Goal: Task Accomplishment & Management: Use online tool/utility

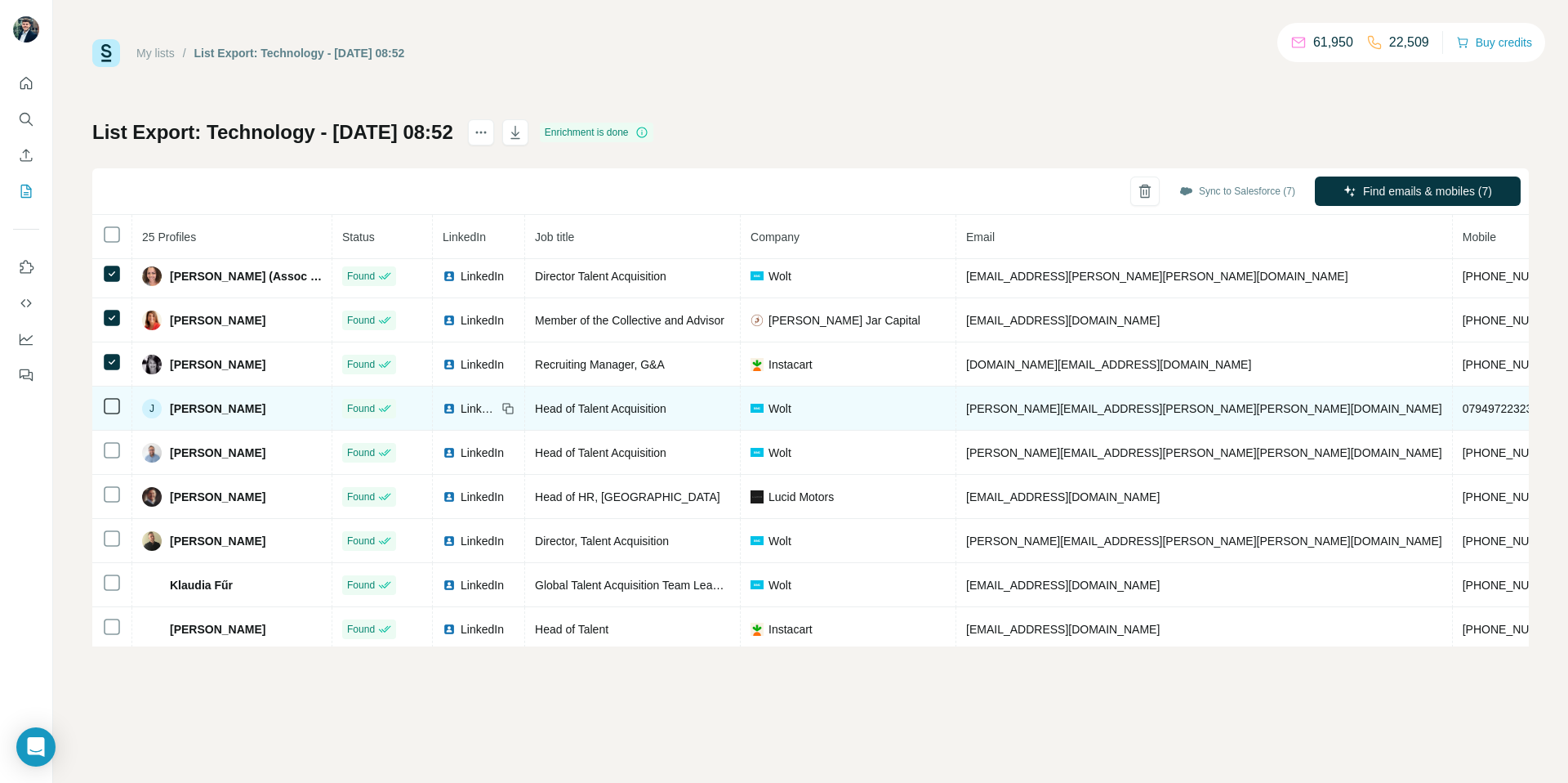
scroll to position [229, 0]
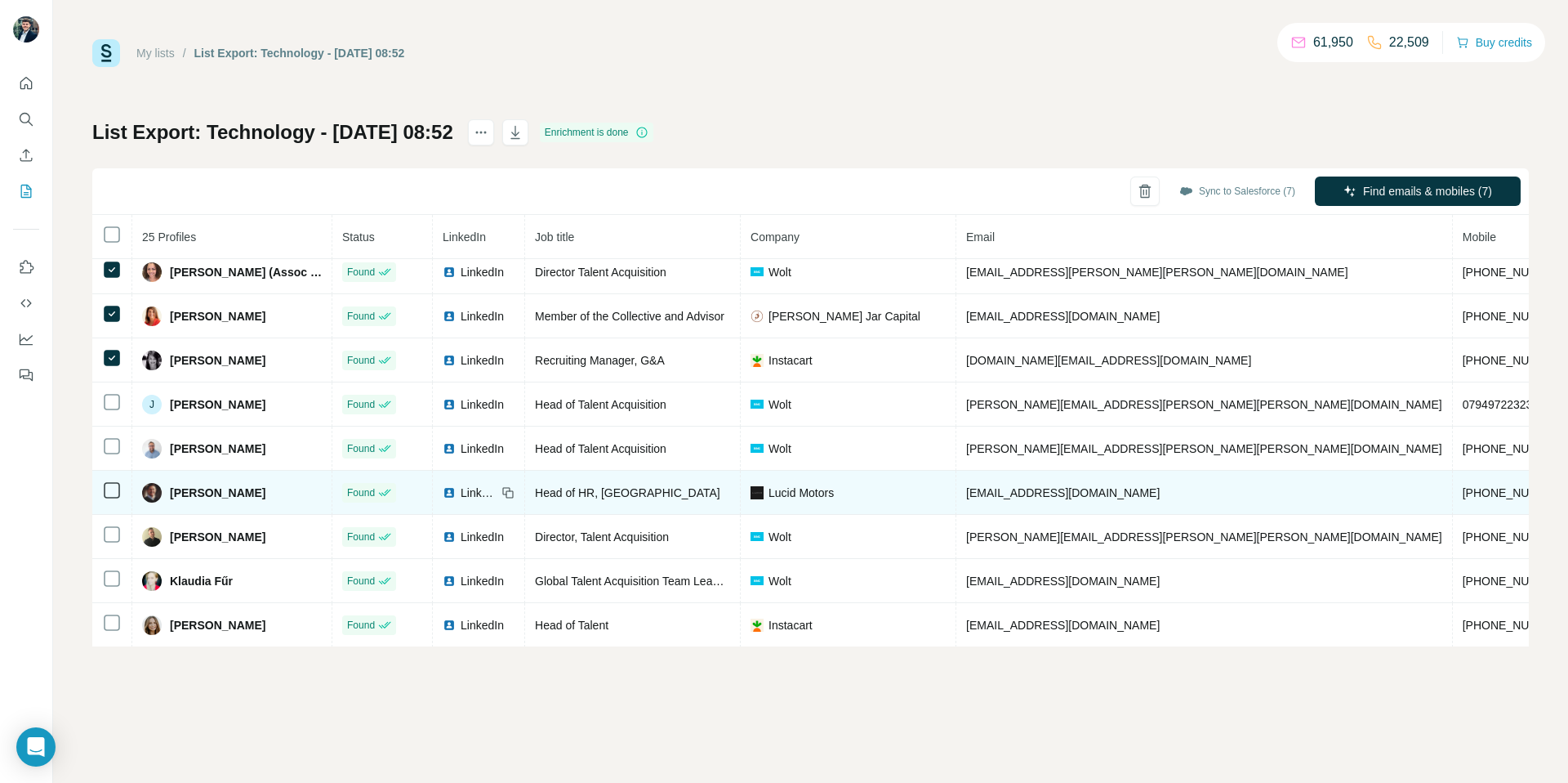
click at [120, 410] on div at bounding box center [112, 402] width 20 height 20
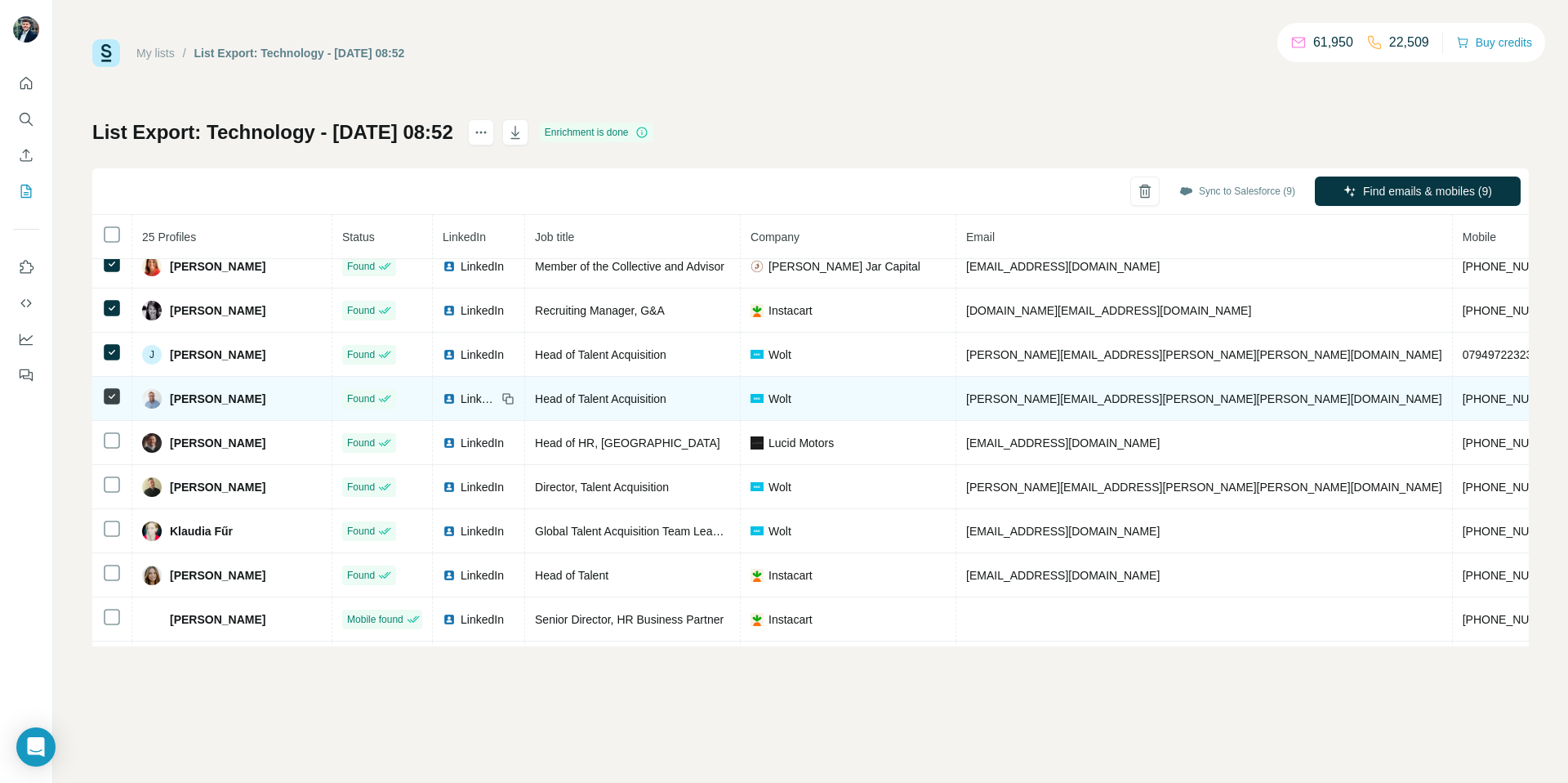
scroll to position [291, 0]
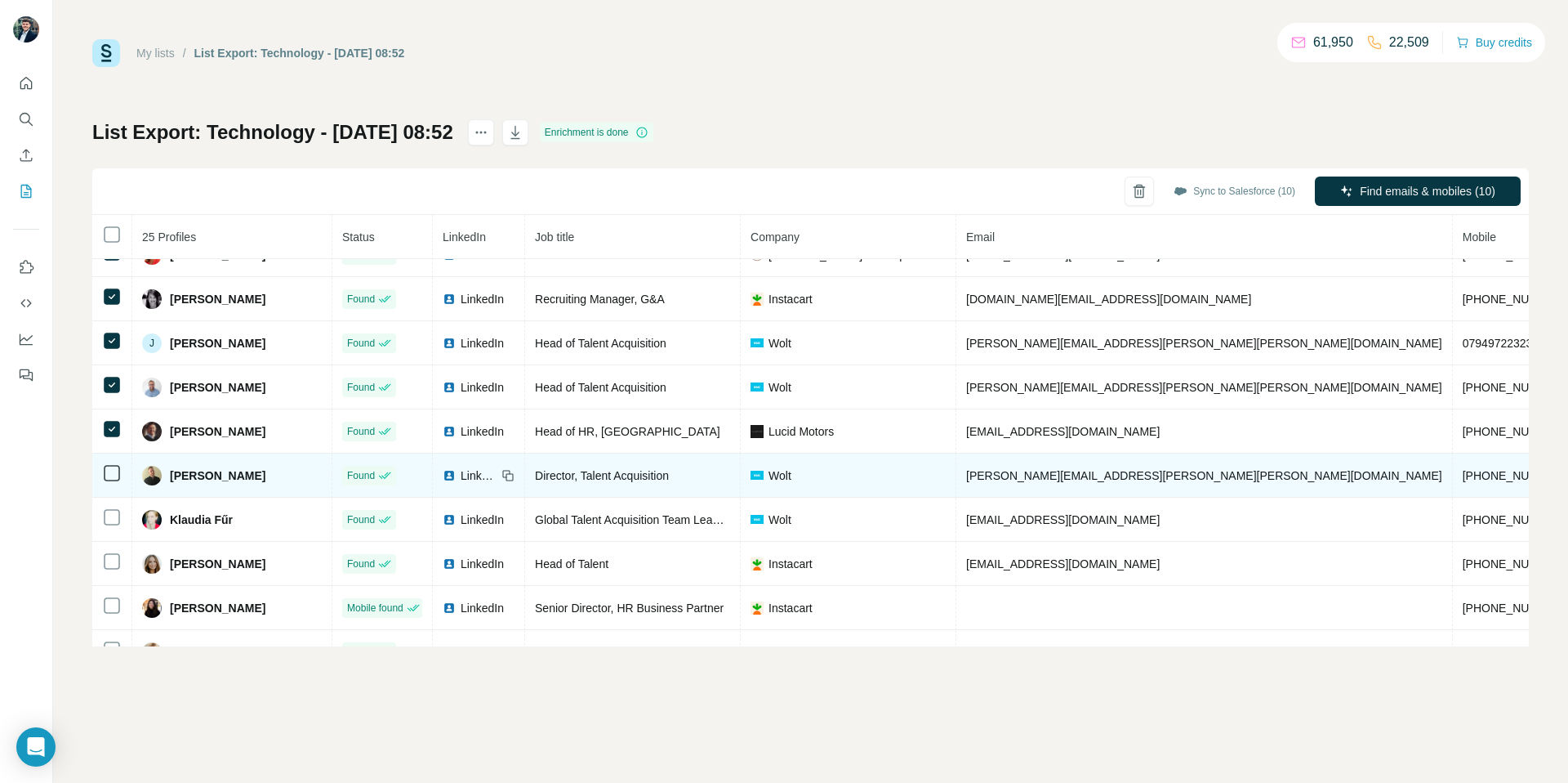
click at [114, 462] on td at bounding box center [112, 475] width 40 height 44
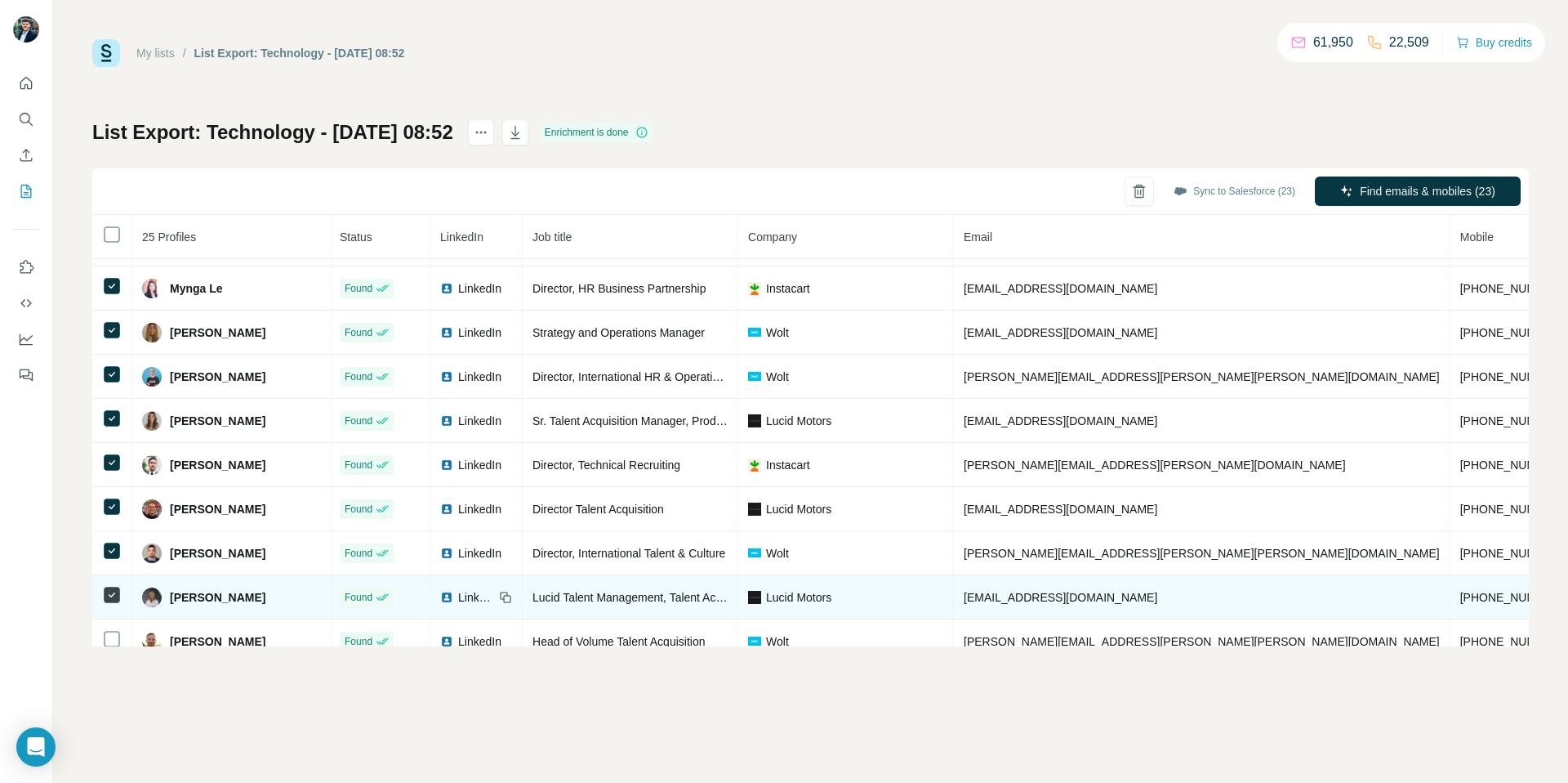
scroll to position [715, 3]
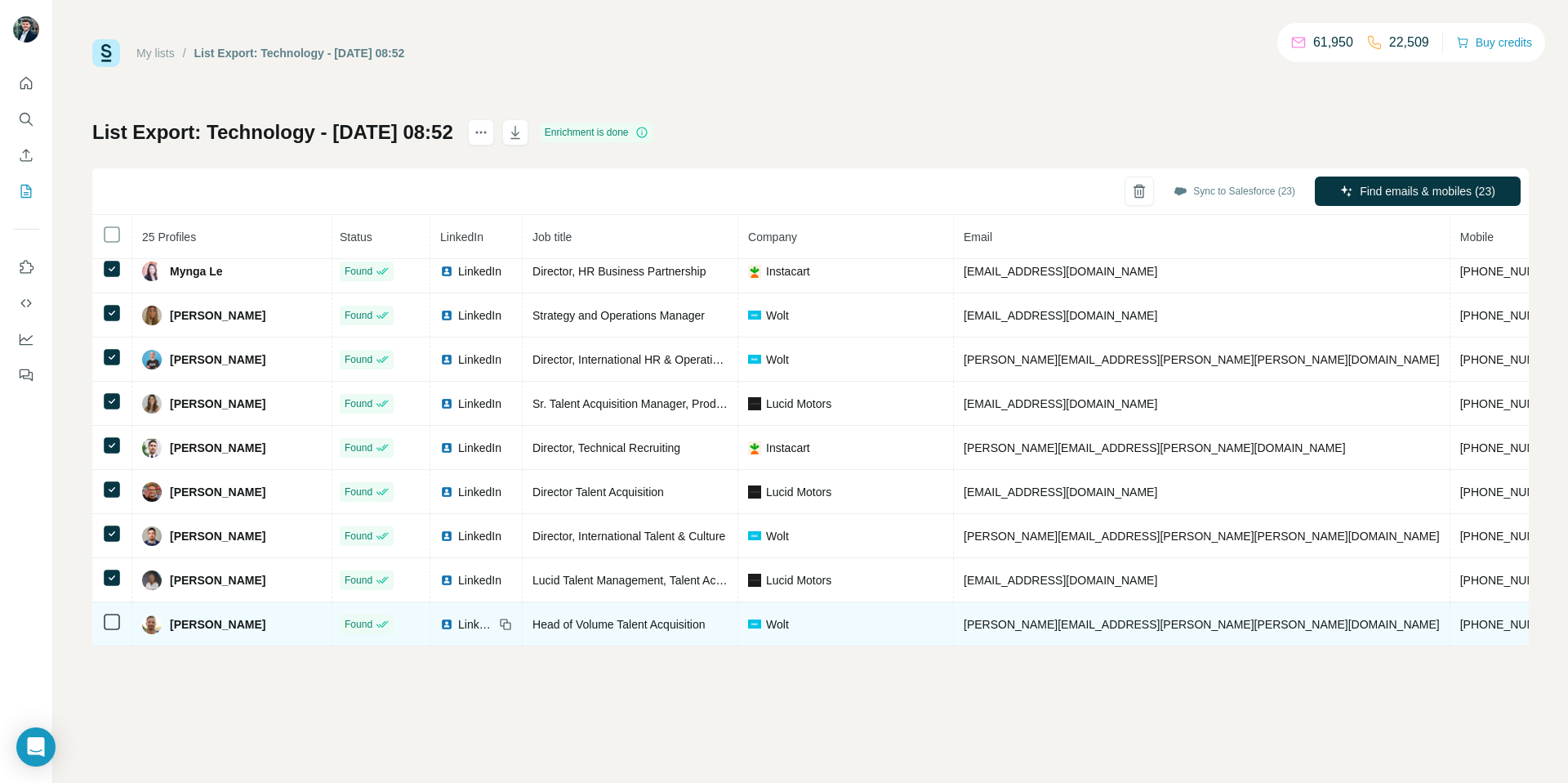
click at [116, 604] on td at bounding box center [112, 624] width 40 height 44
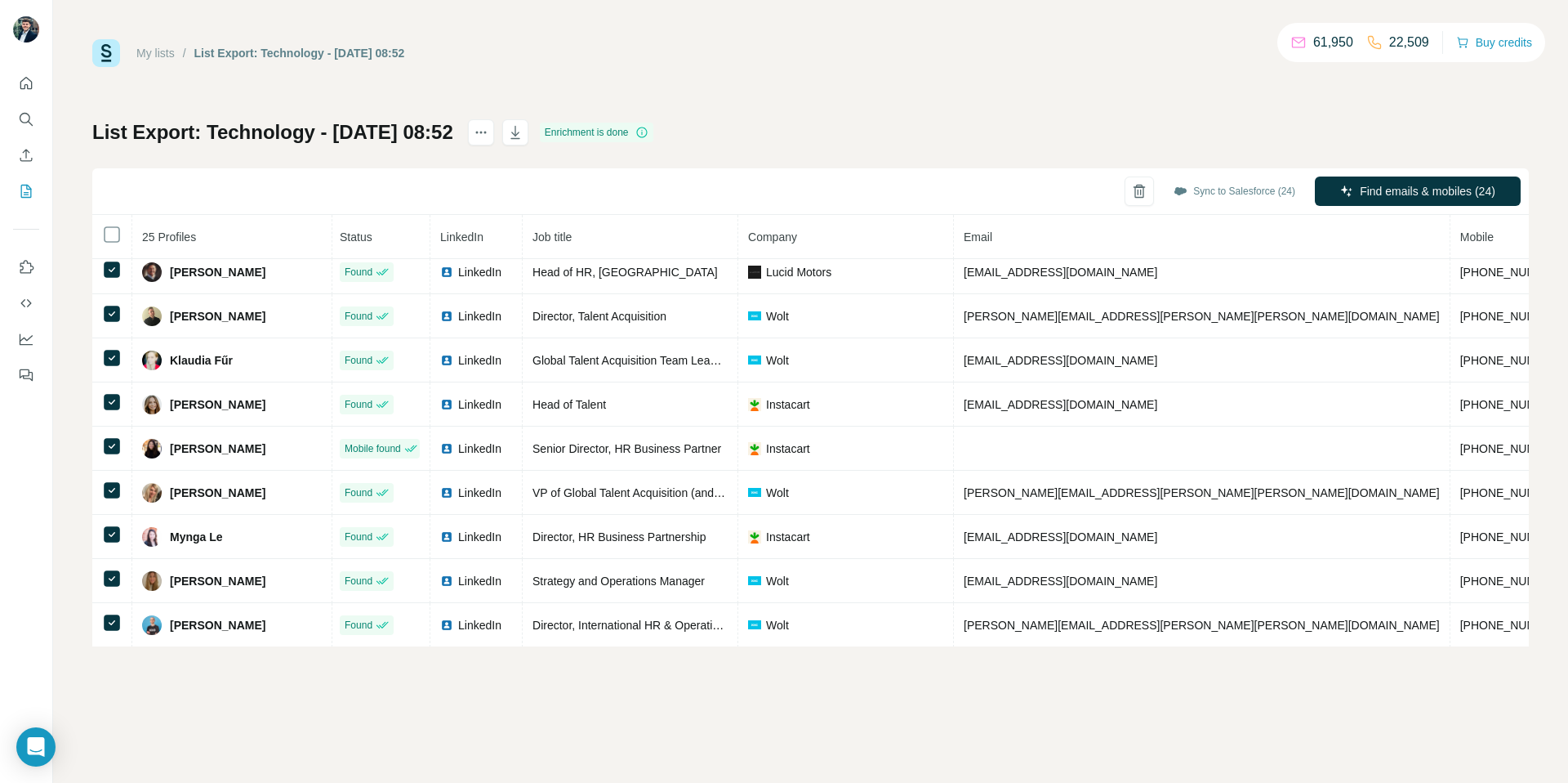
scroll to position [0, 3]
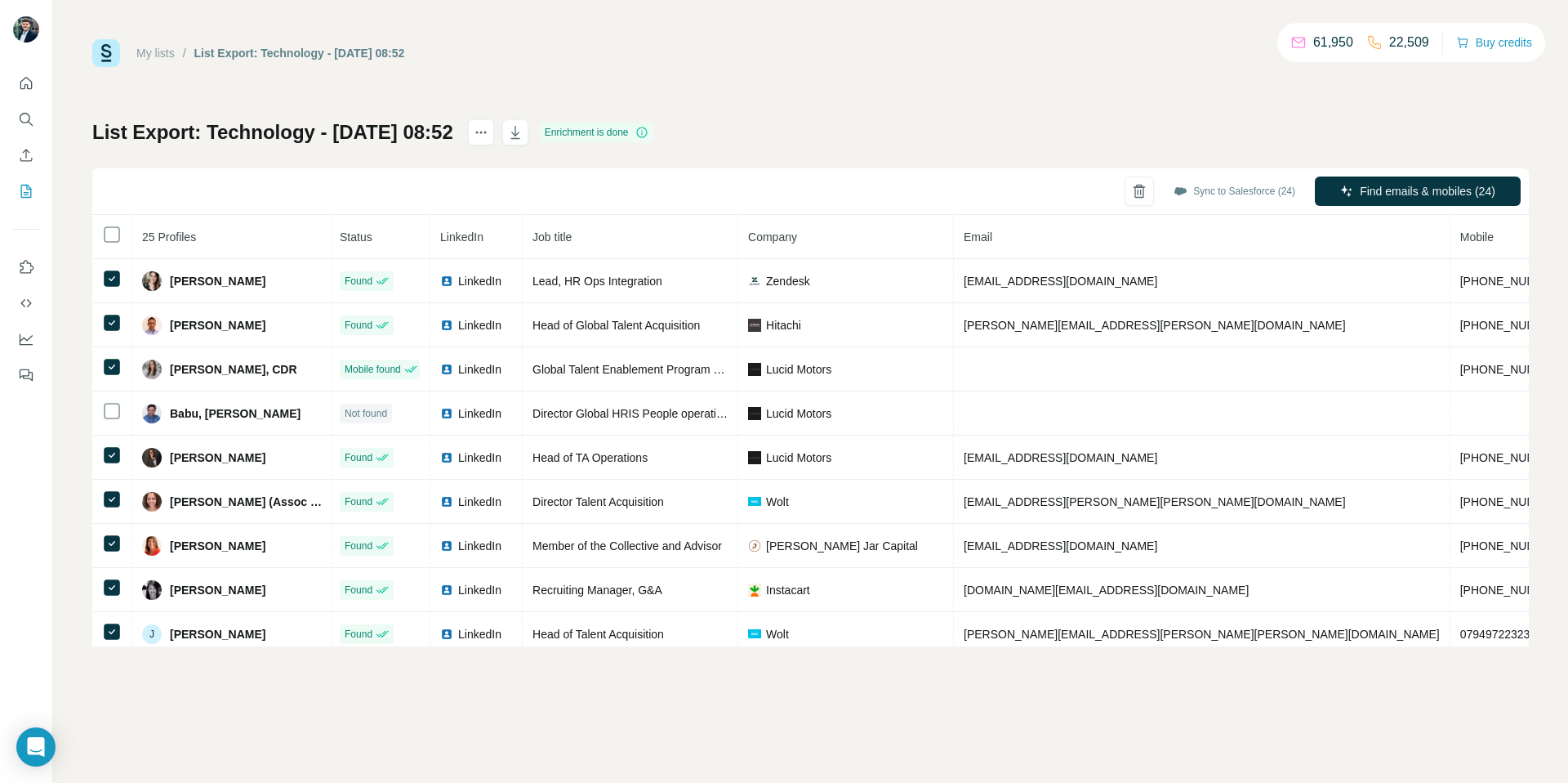
drag, startPoint x: 1218, startPoint y: 187, endPoint x: 1222, endPoint y: 242, distance: 55.1
click at [1221, 188] on button "Sync to Salesforce (24)" at bounding box center [1234, 191] width 145 height 24
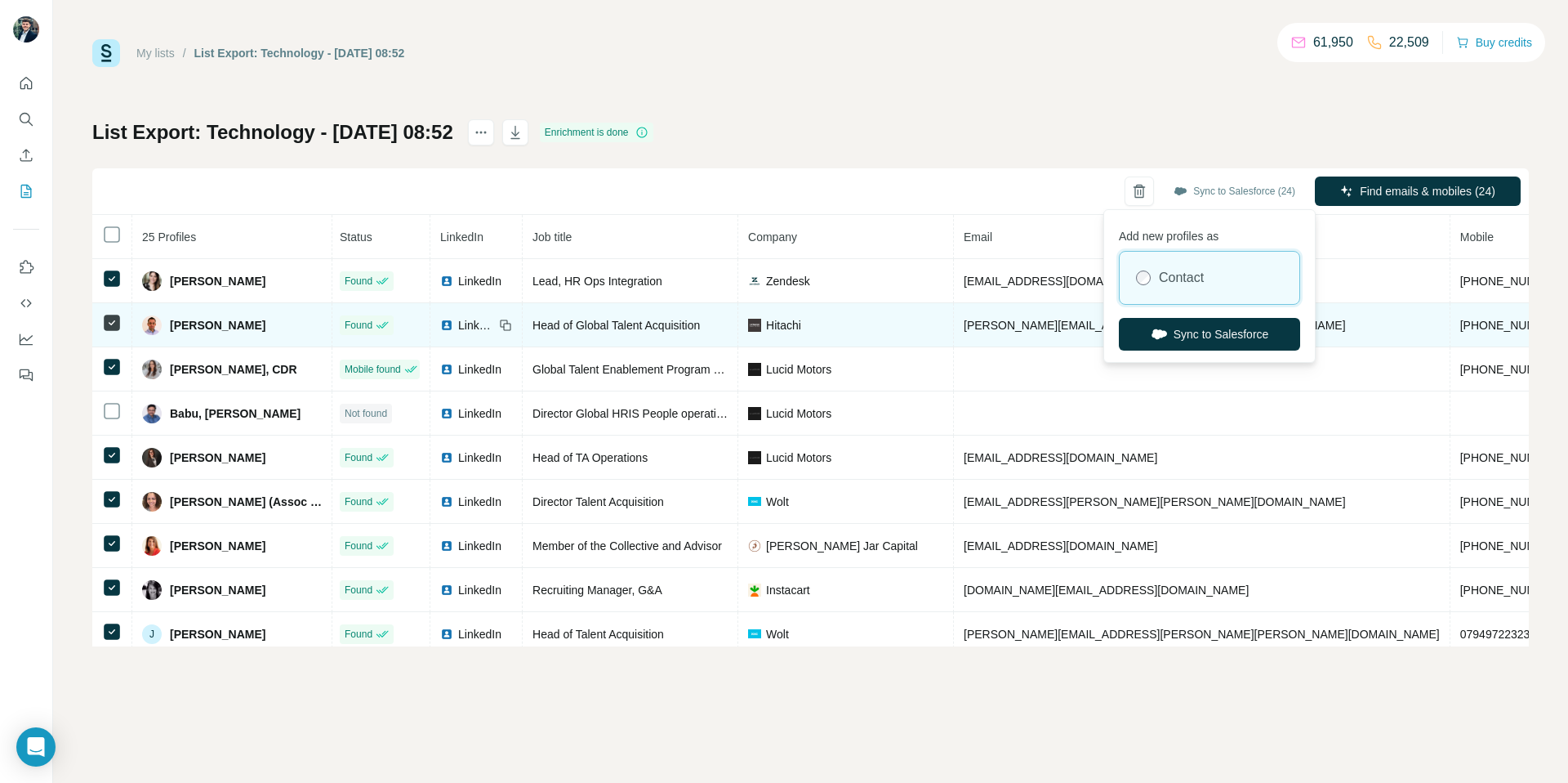
click at [1223, 322] on button "Sync to Salesforce" at bounding box center [1209, 334] width 181 height 33
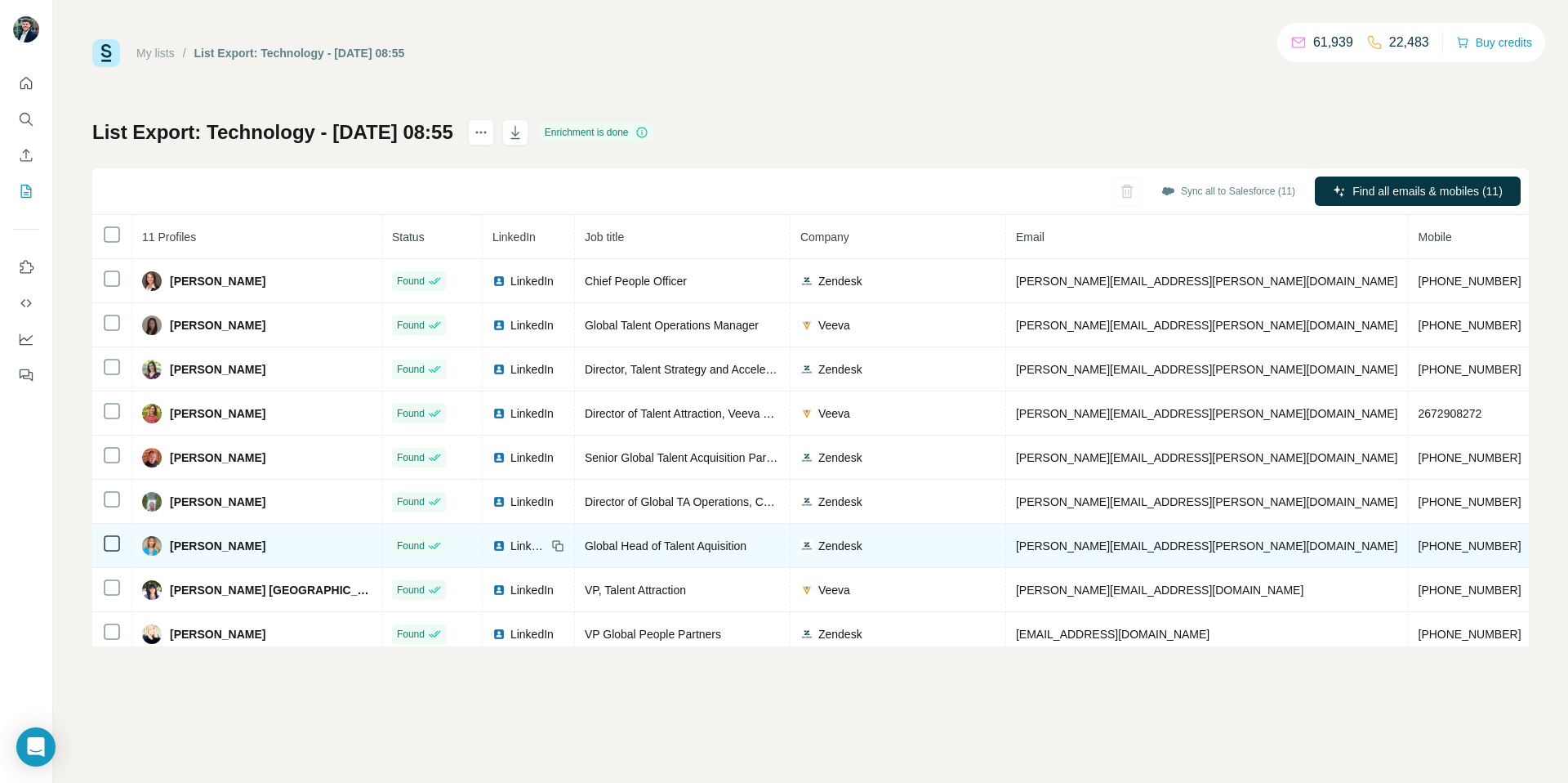
scroll to position [98, 0]
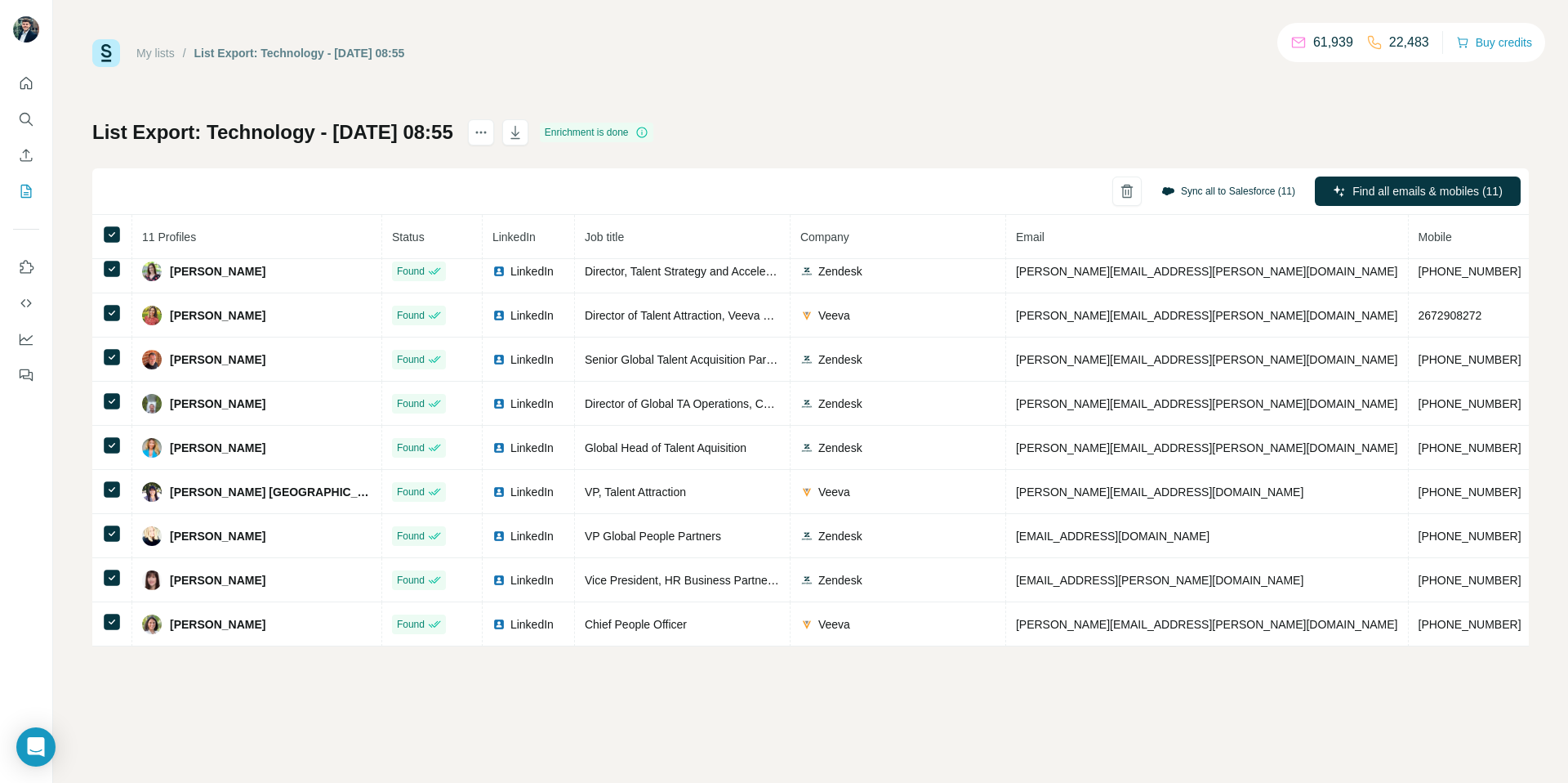
click at [1209, 188] on button "Sync all to Salesforce (11)" at bounding box center [1228, 191] width 157 height 24
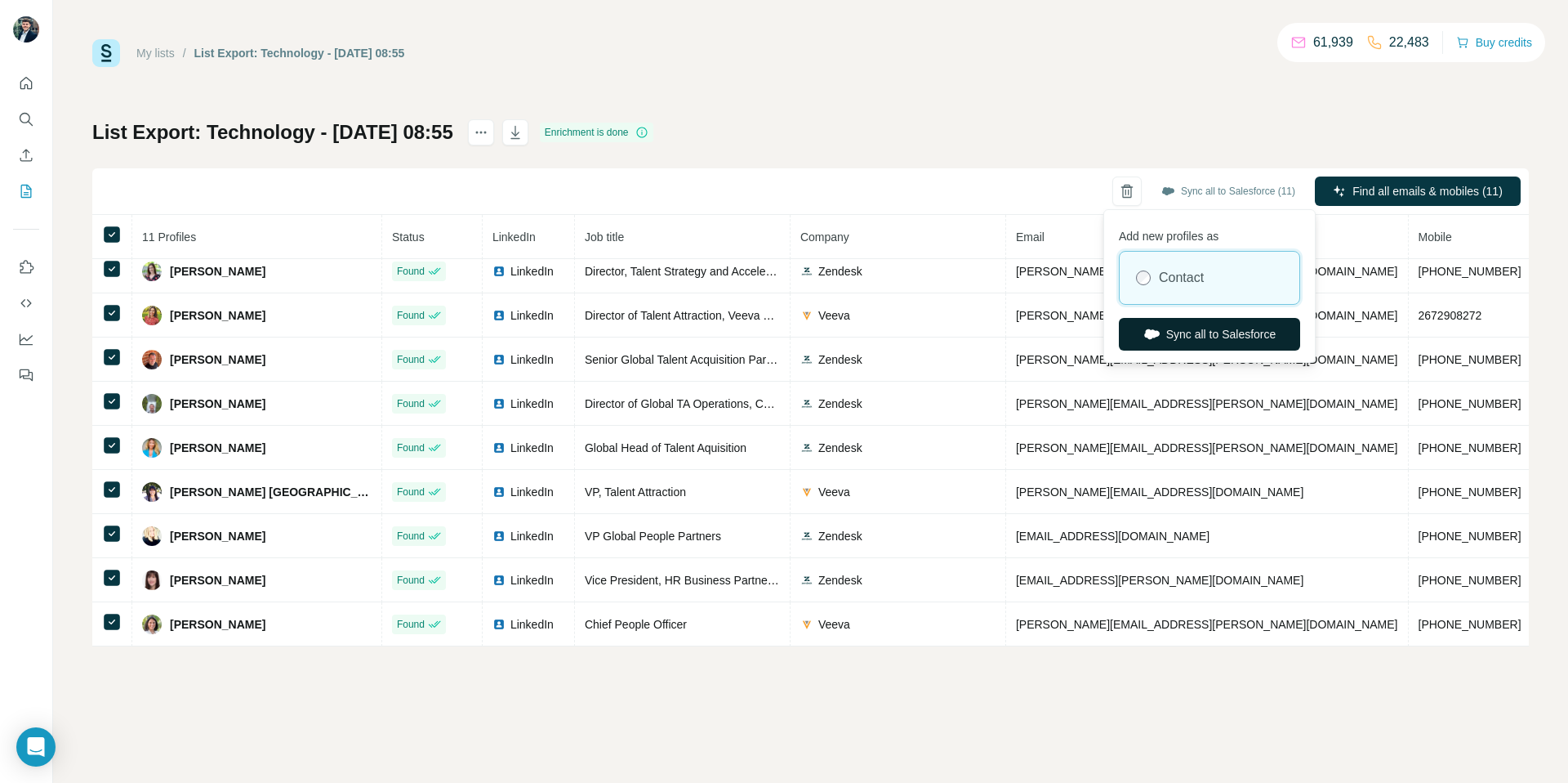
click at [1189, 339] on button "Sync all to Salesforce" at bounding box center [1209, 334] width 181 height 33
